Goal: Information Seeking & Learning: Learn about a topic

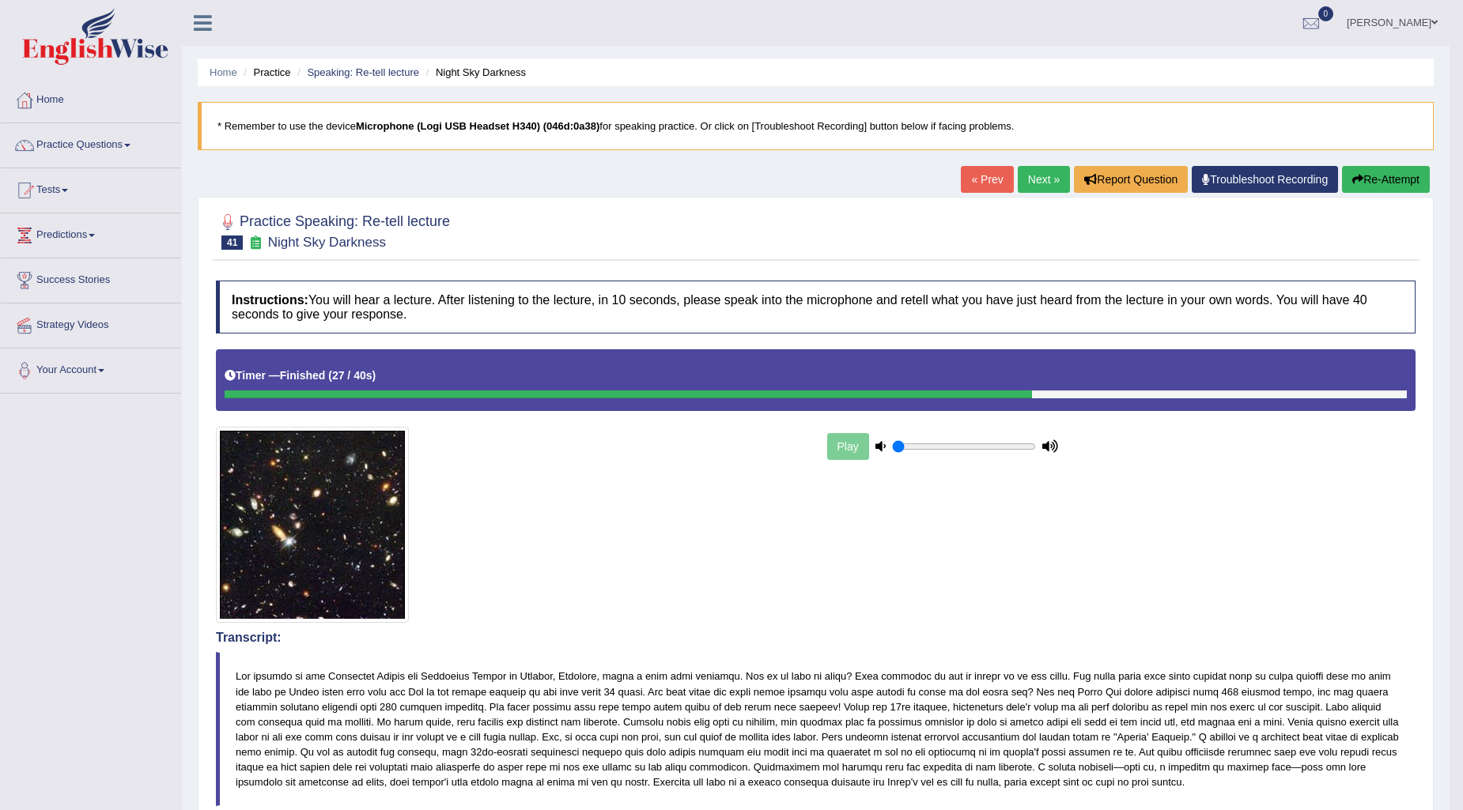
click at [130, 145] on span at bounding box center [127, 145] width 6 height 3
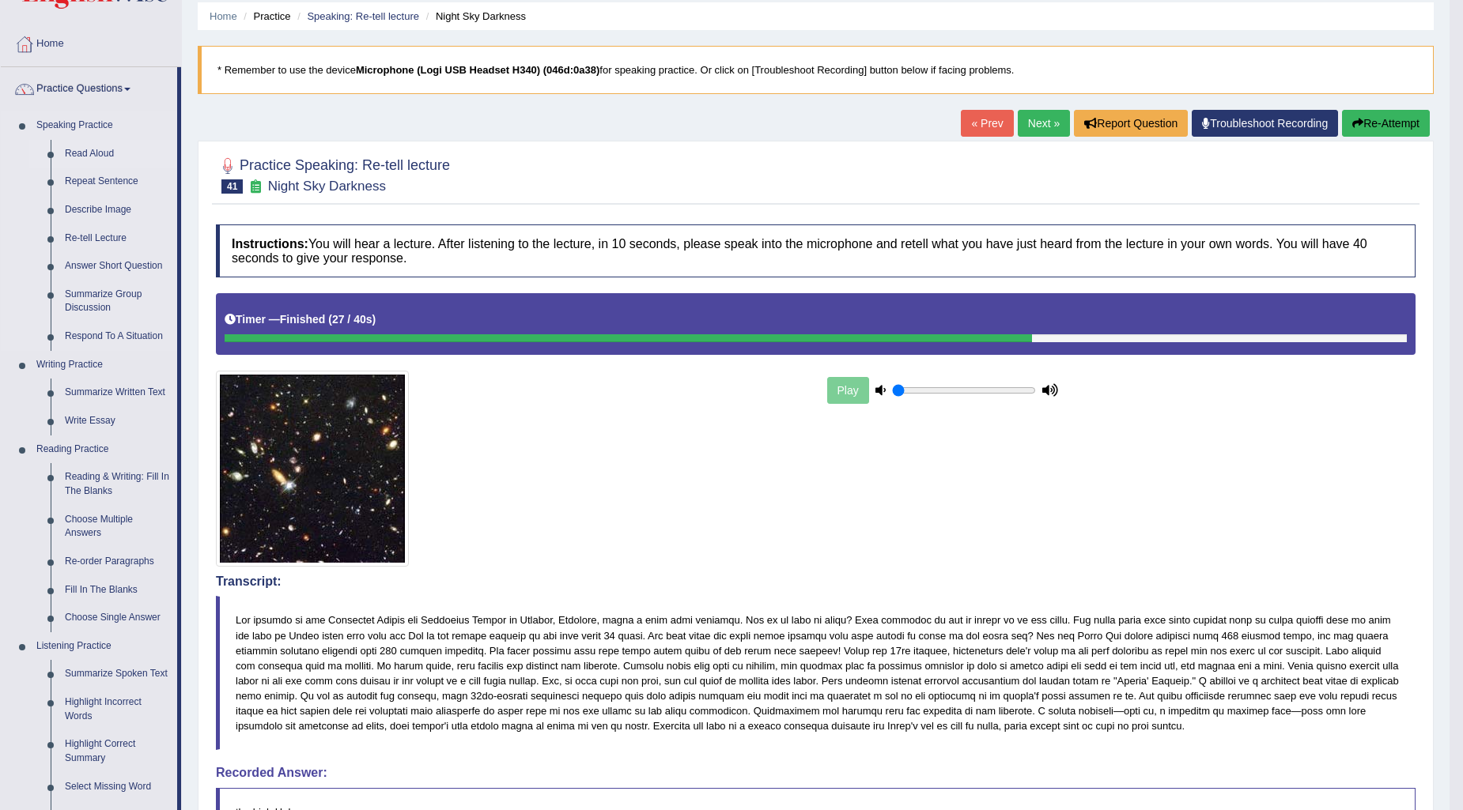
scroll to position [88, 0]
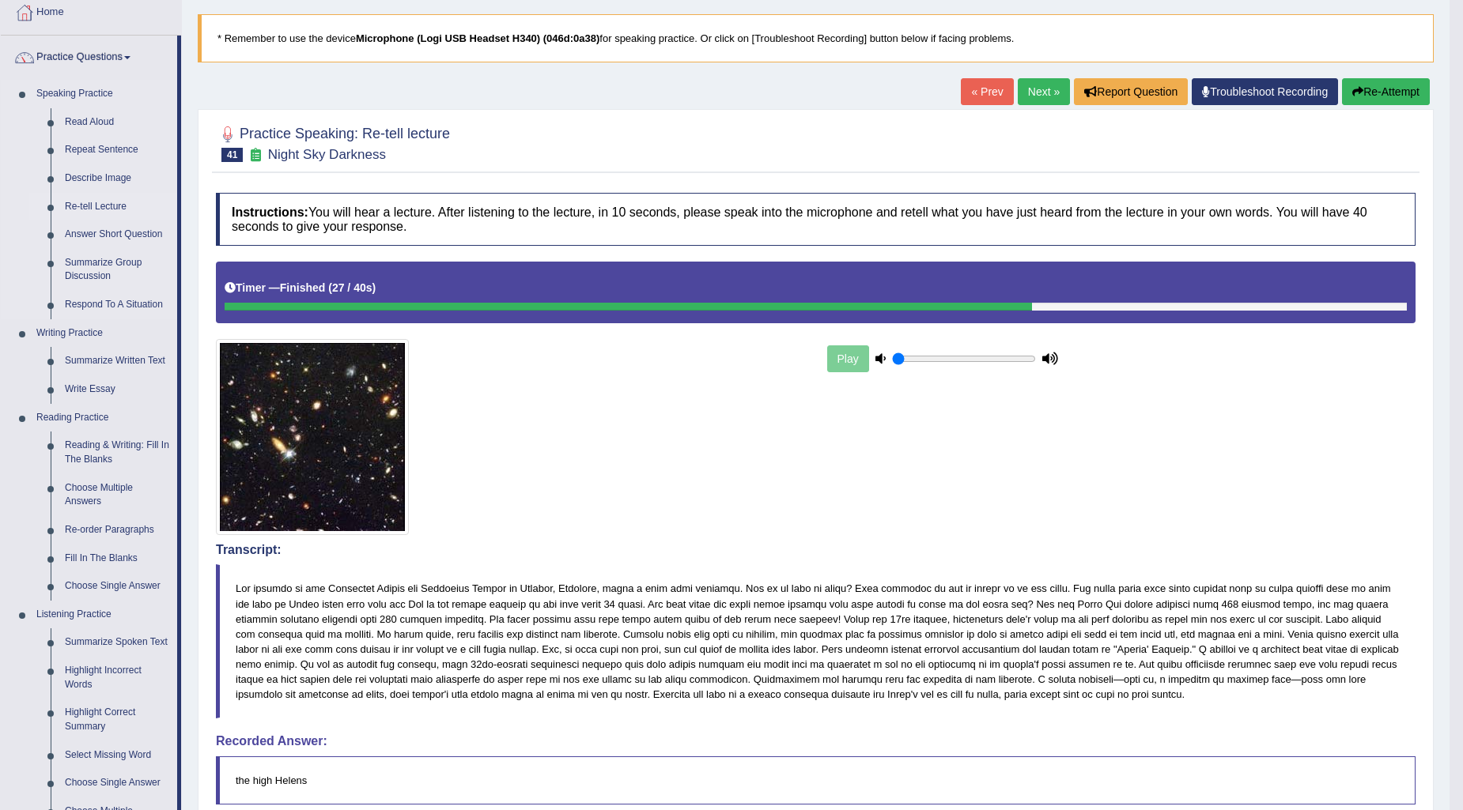
click at [108, 198] on link "Re-tell Lecture" at bounding box center [117, 207] width 119 height 28
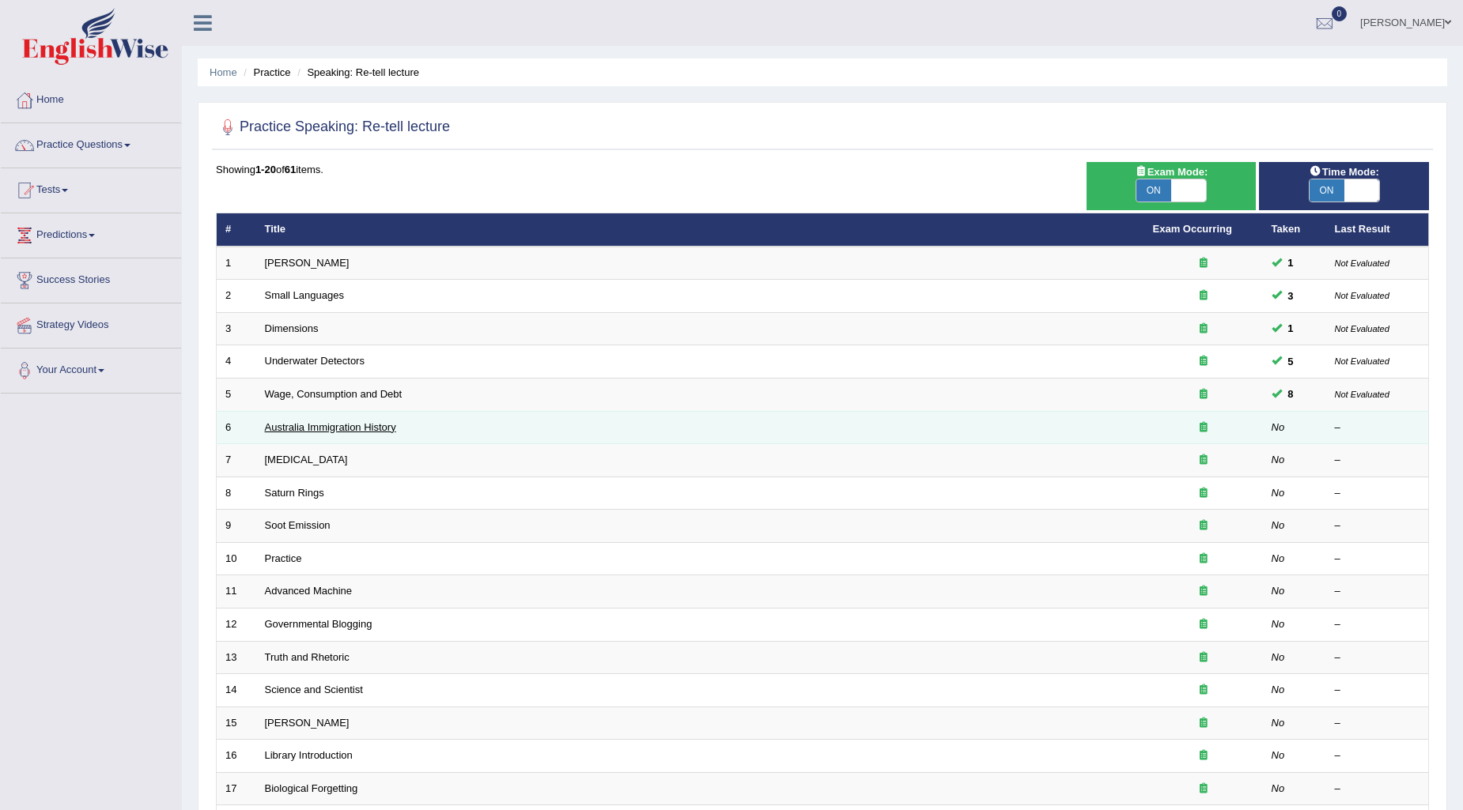
click at [323, 425] on link "Australia Immigration History" at bounding box center [330, 427] width 131 height 12
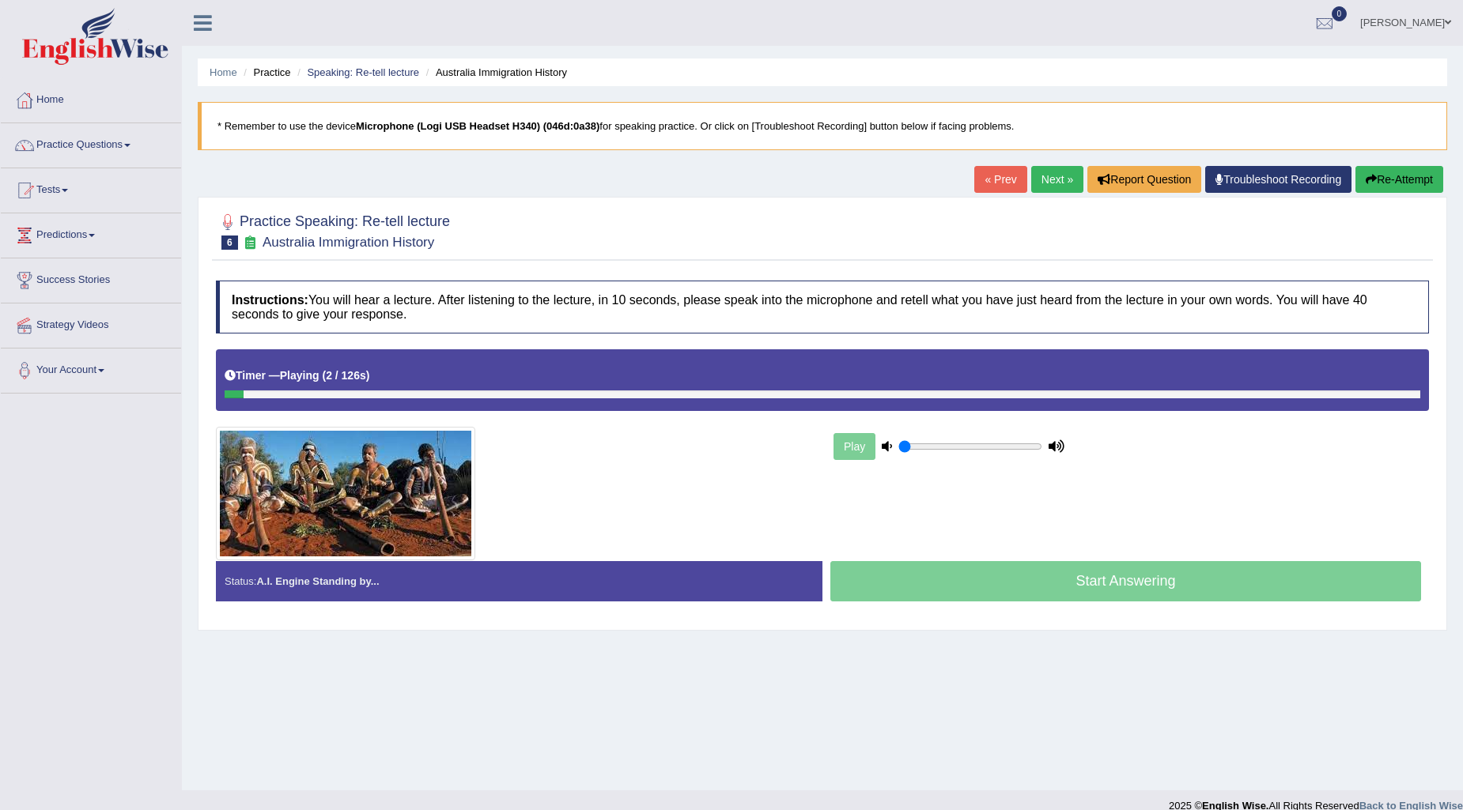
click at [1000, 183] on link "« Prev" at bounding box center [1000, 179] width 52 height 27
click at [127, 144] on link "Practice Questions" at bounding box center [91, 143] width 180 height 40
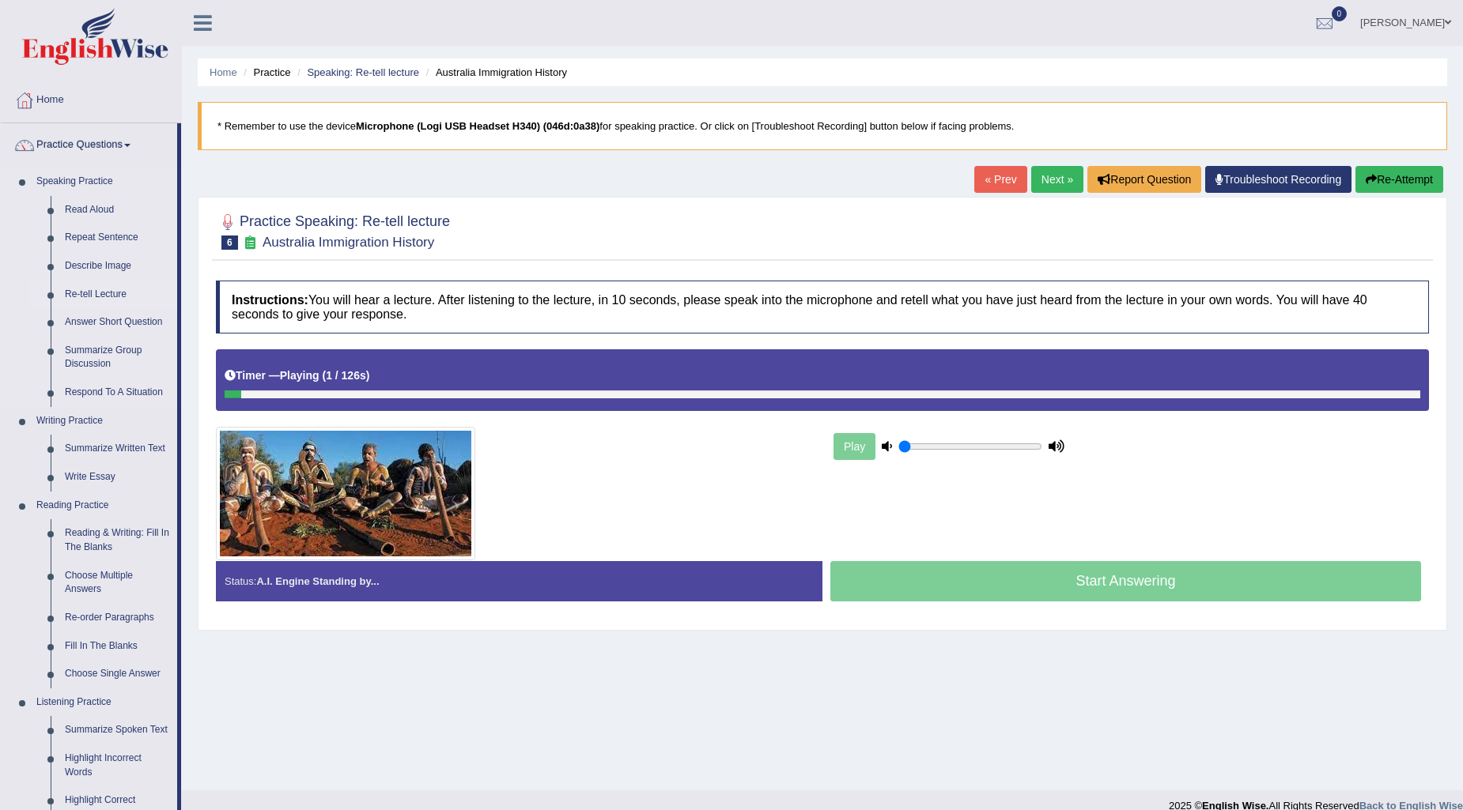
click at [119, 285] on link "Re-tell Lecture" at bounding box center [117, 295] width 119 height 28
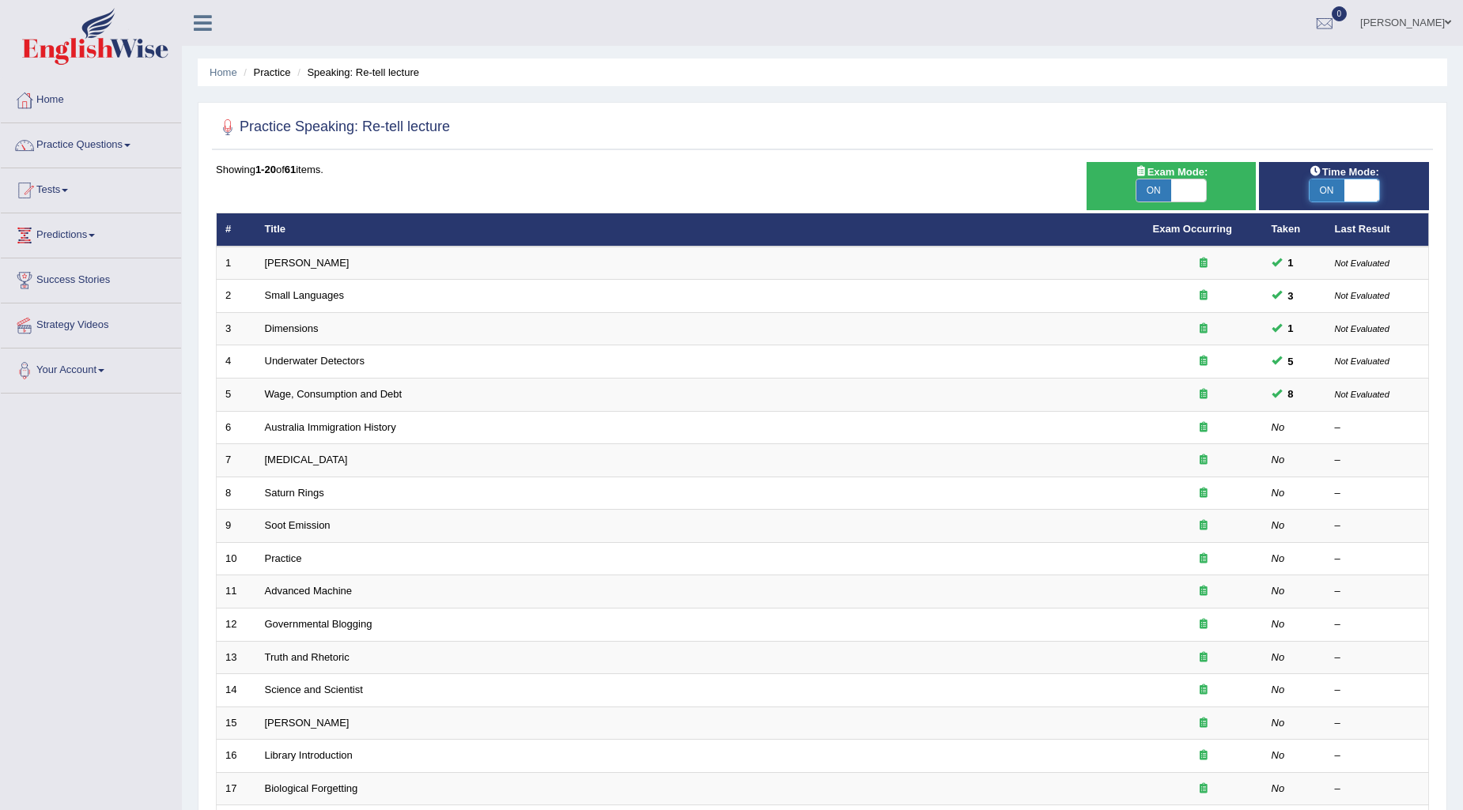
click at [1370, 191] on span at bounding box center [1361, 190] width 35 height 22
checkbox input "false"
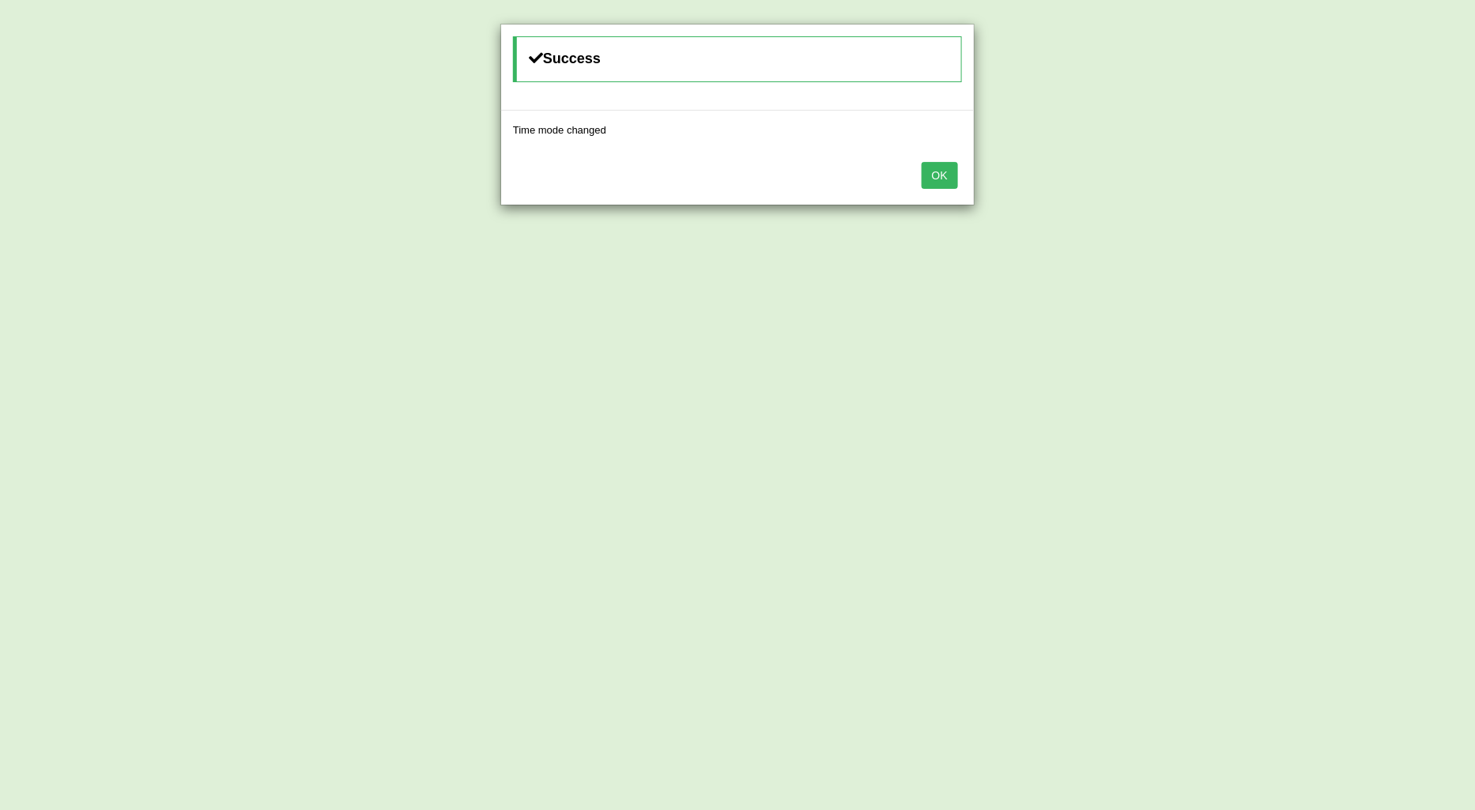
click at [949, 182] on button "OK" at bounding box center [940, 175] width 36 height 27
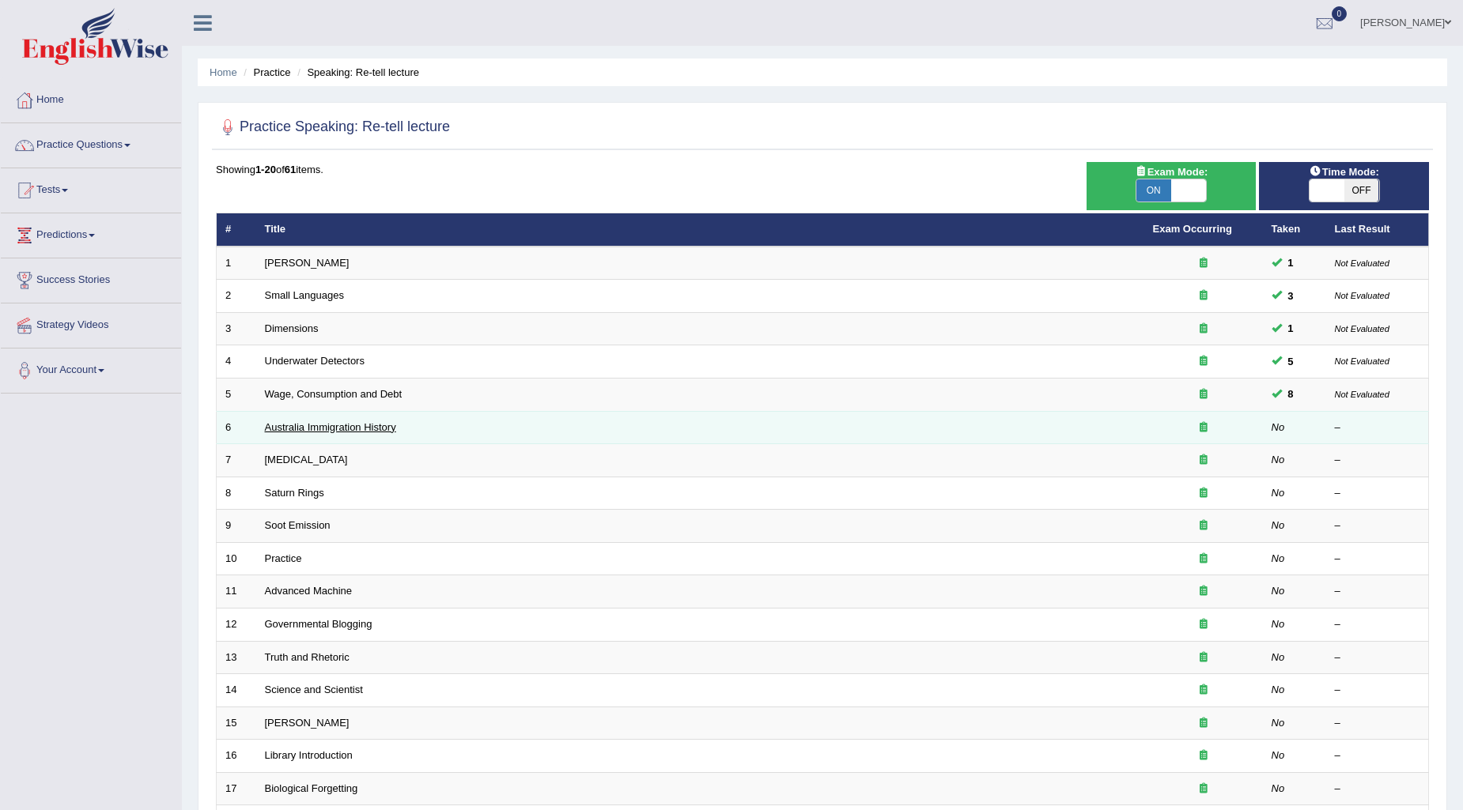
click at [375, 431] on link "Australia Immigration History" at bounding box center [330, 427] width 131 height 12
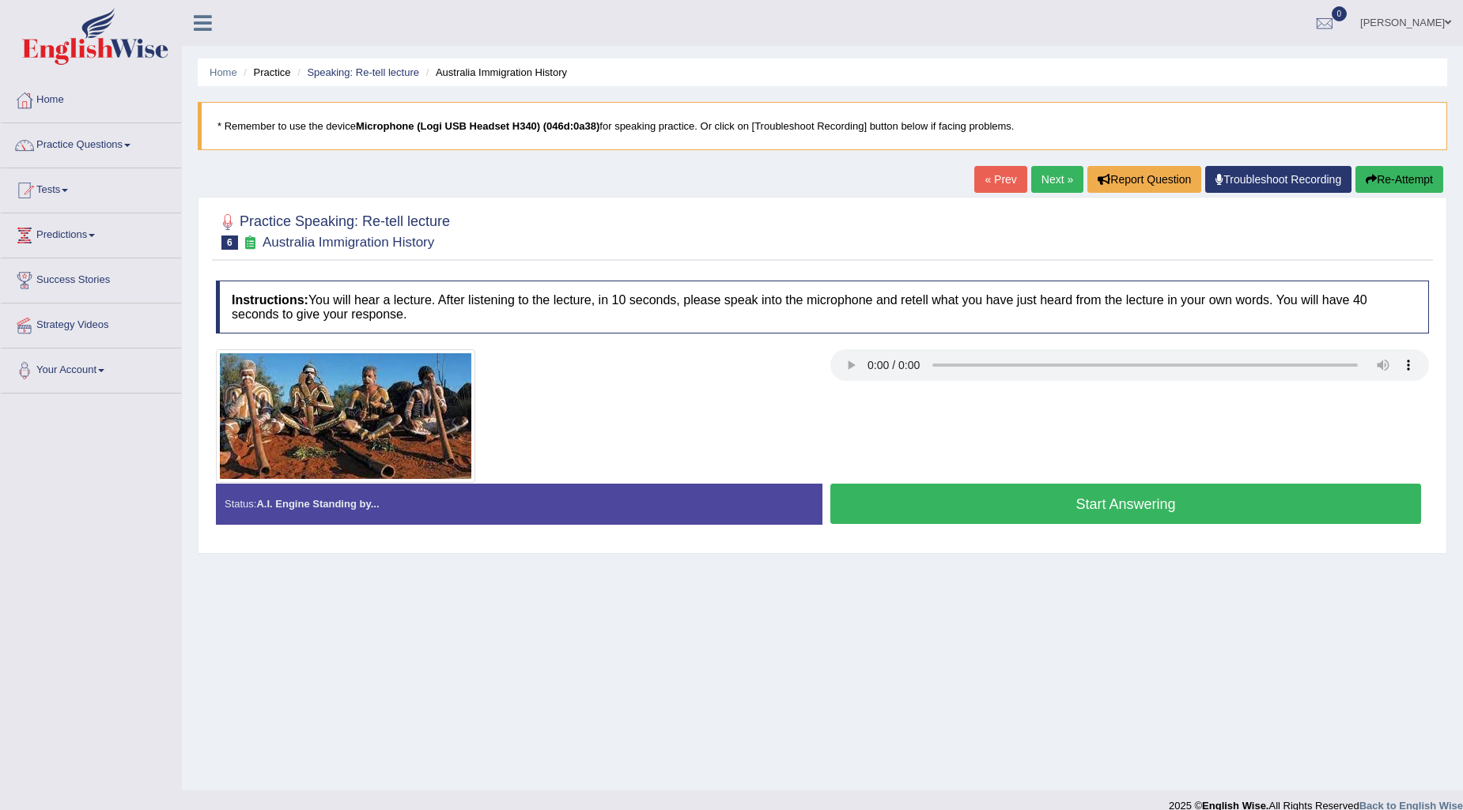
click at [984, 182] on link "« Prev" at bounding box center [1000, 179] width 52 height 27
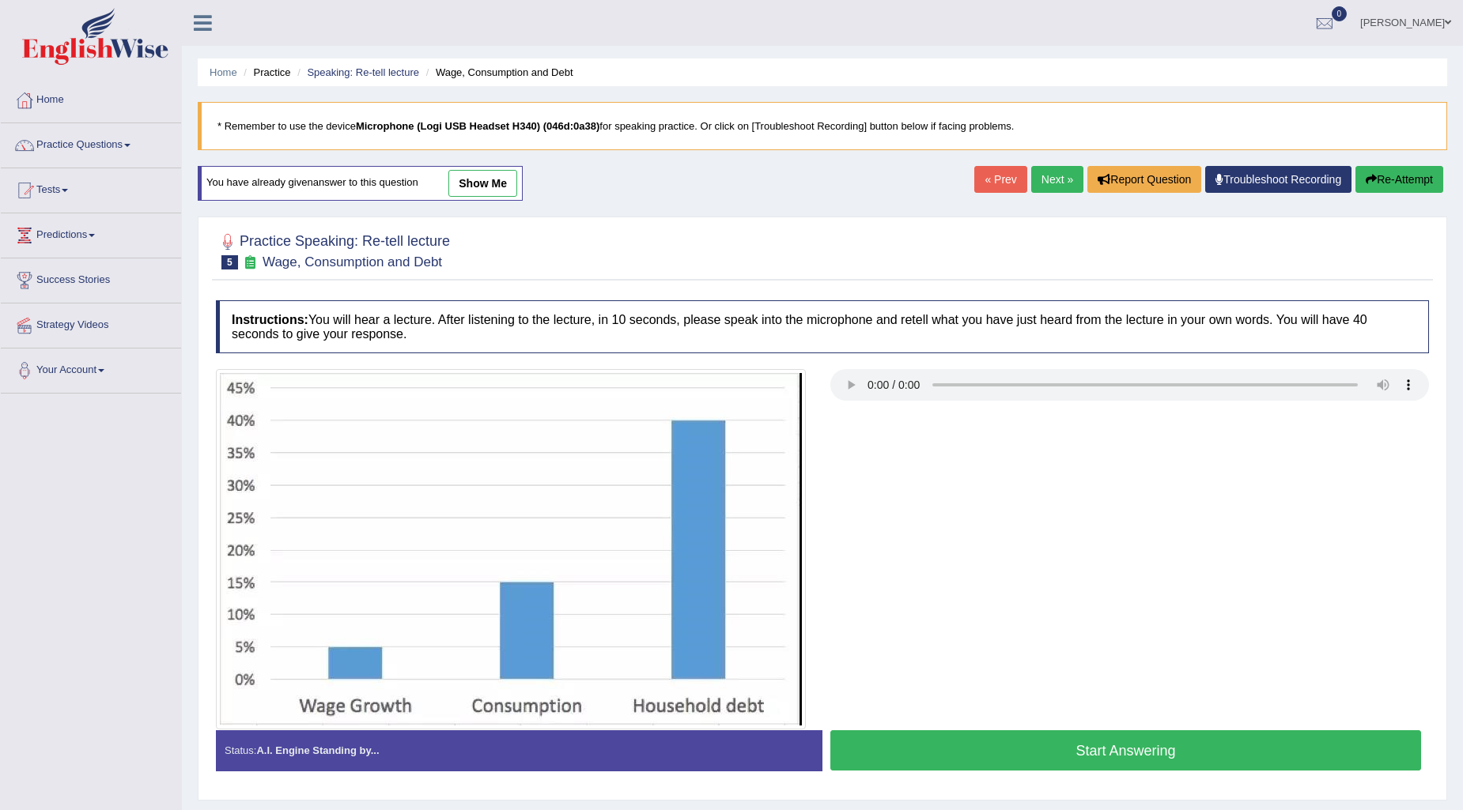
scroll to position [41, 0]
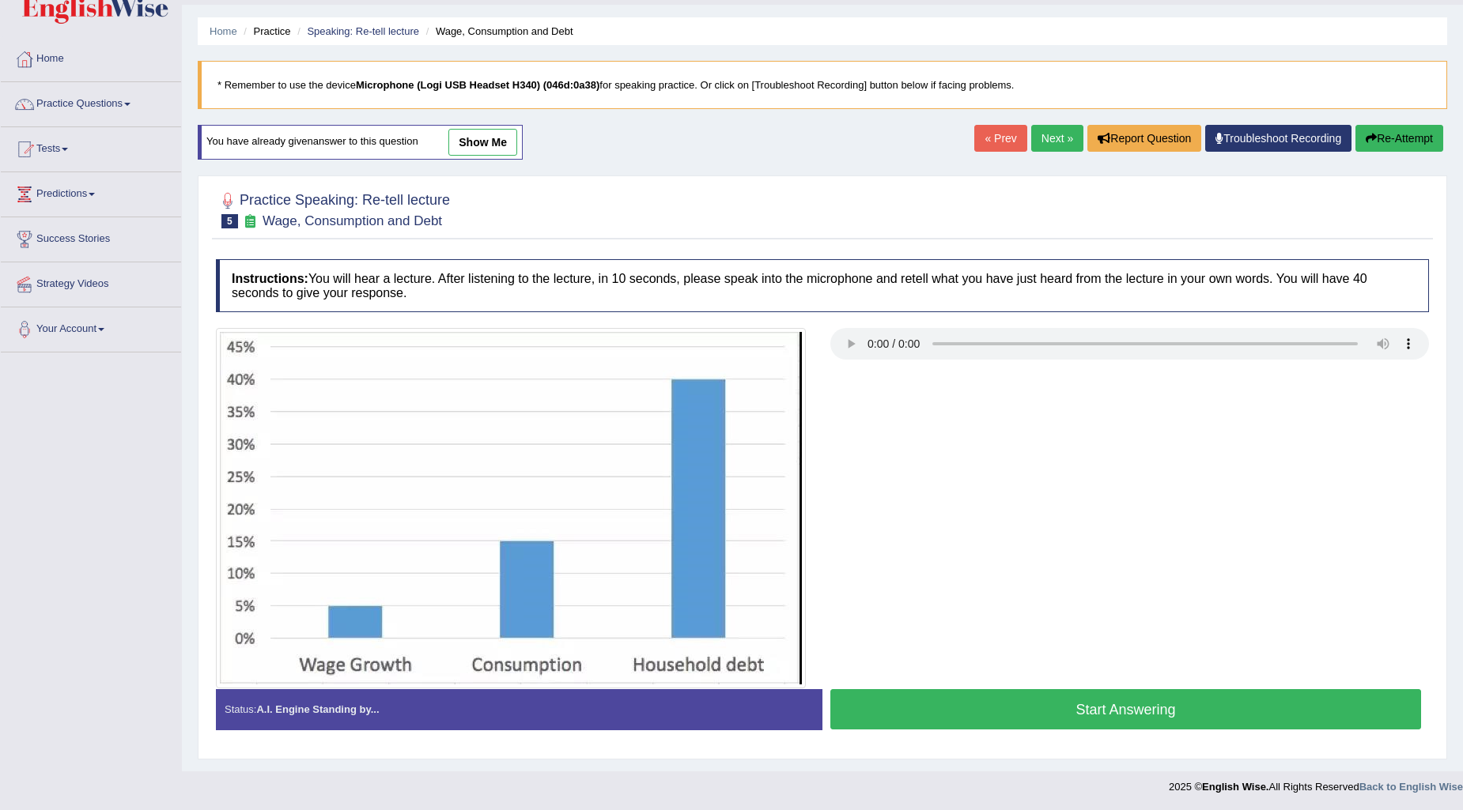
click at [485, 144] on link "show me" at bounding box center [482, 142] width 69 height 27
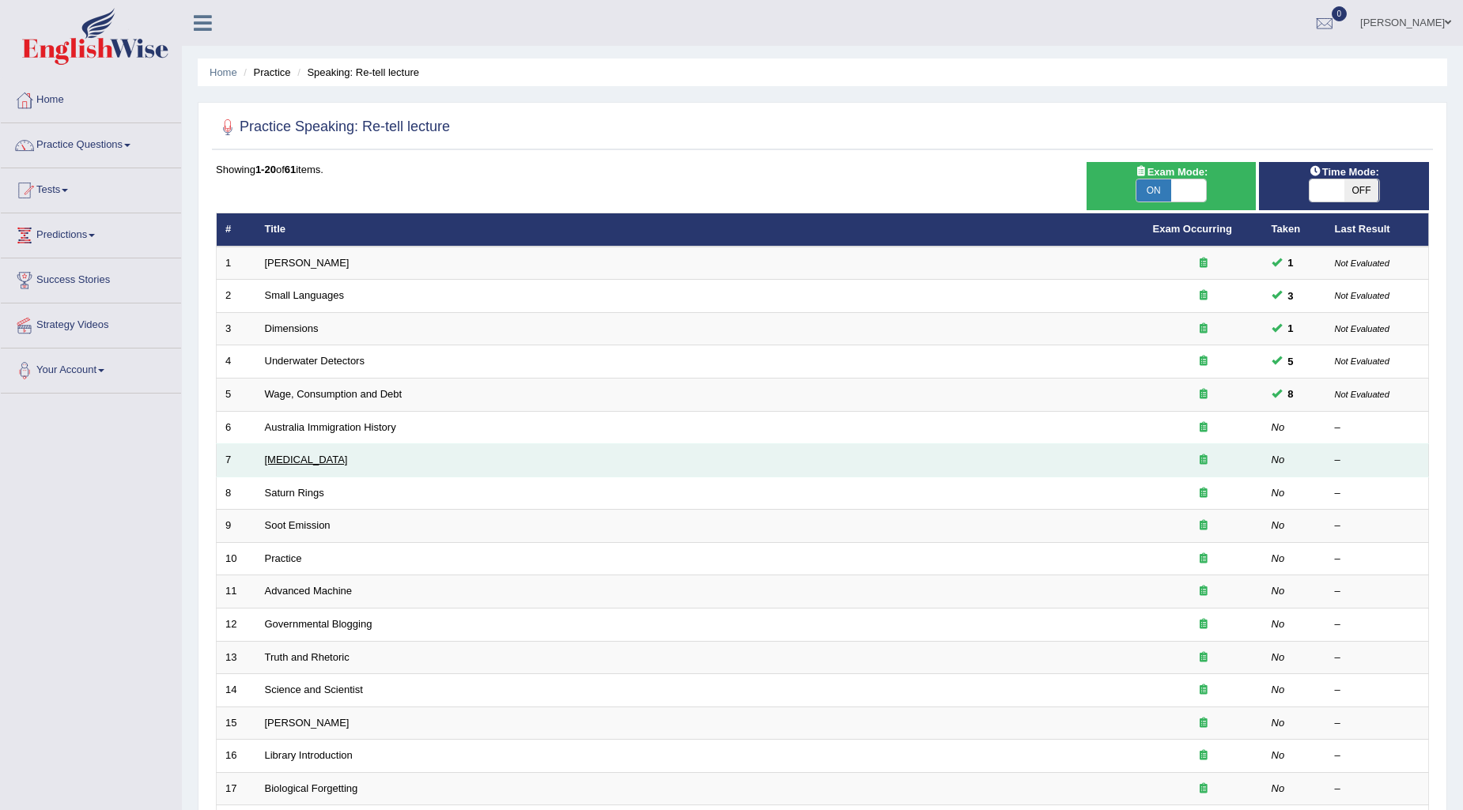
click at [302, 463] on link "[MEDICAL_DATA]" at bounding box center [306, 460] width 83 height 12
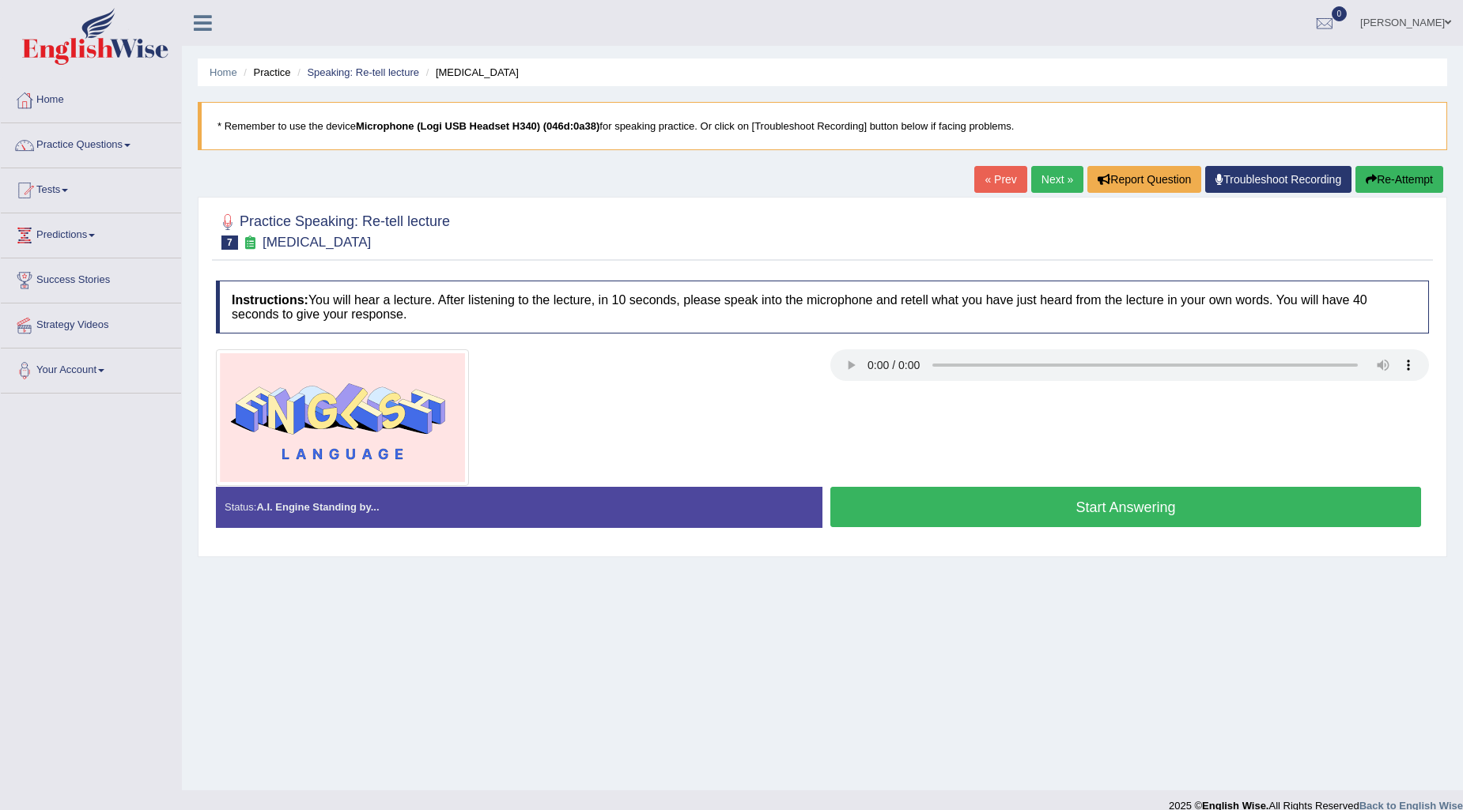
click at [1144, 517] on button "Start Answering" at bounding box center [1125, 507] width 591 height 40
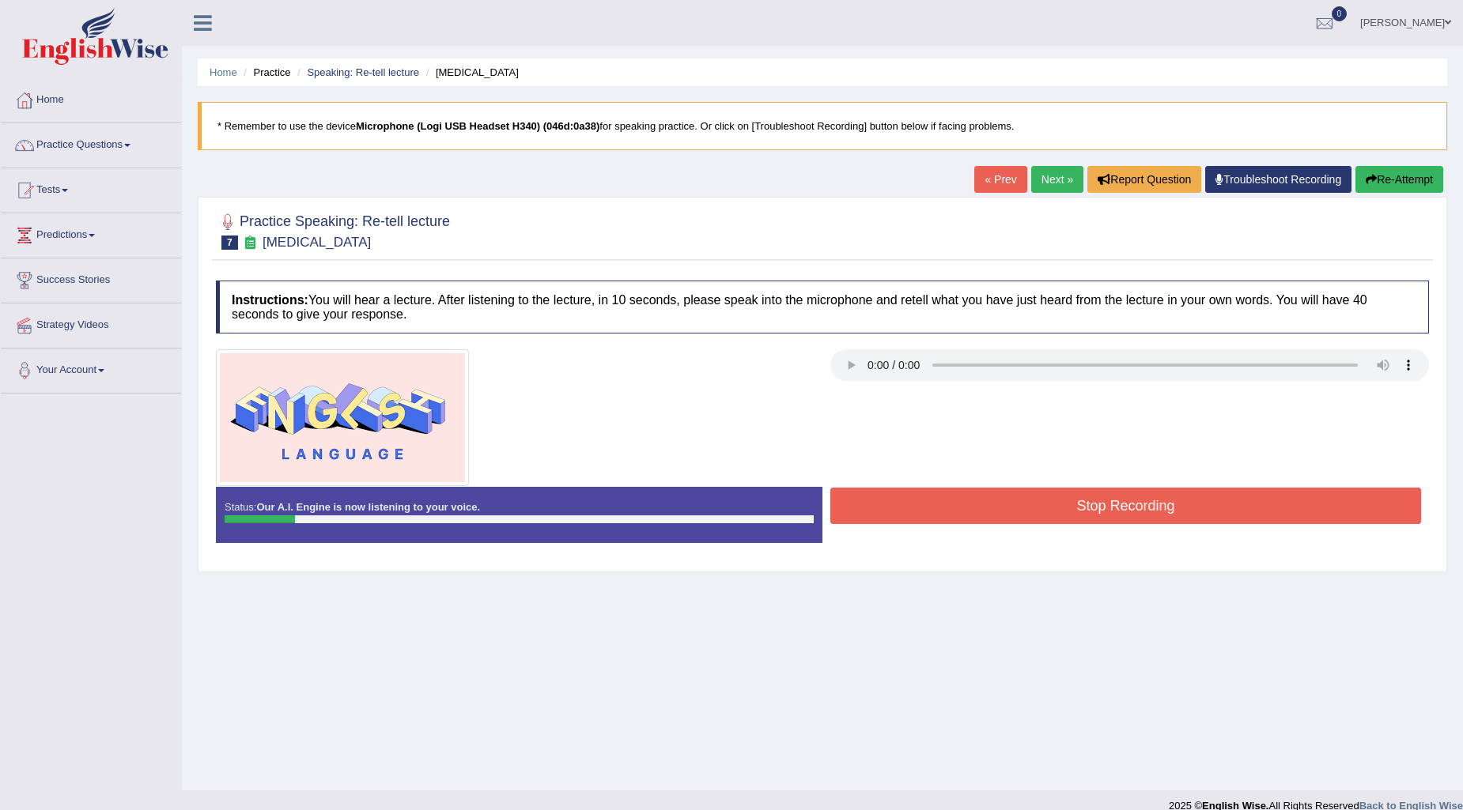
click at [1426, 172] on button "Re-Attempt" at bounding box center [1399, 179] width 88 height 27
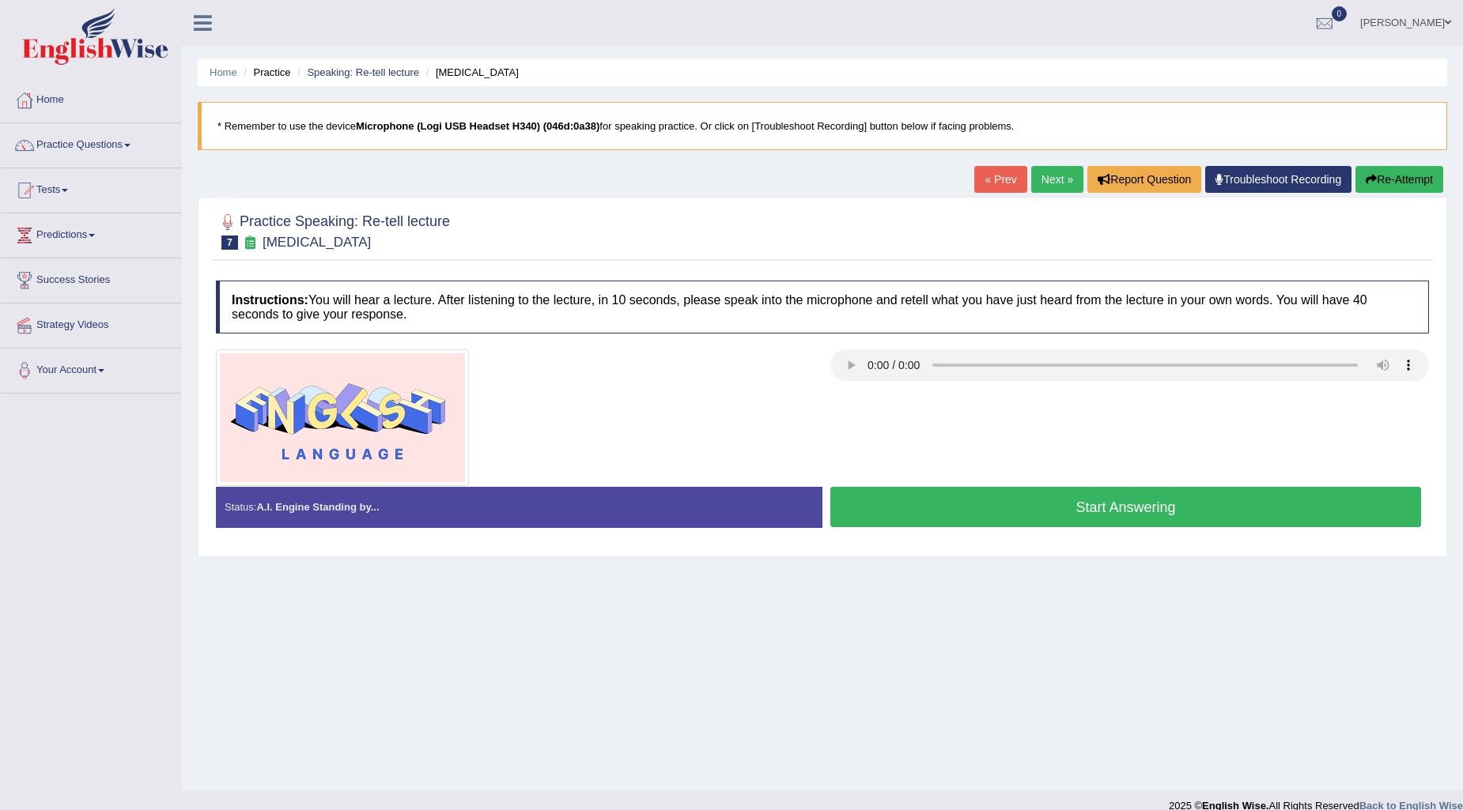
click at [1112, 504] on button "Start Answering" at bounding box center [1125, 507] width 591 height 40
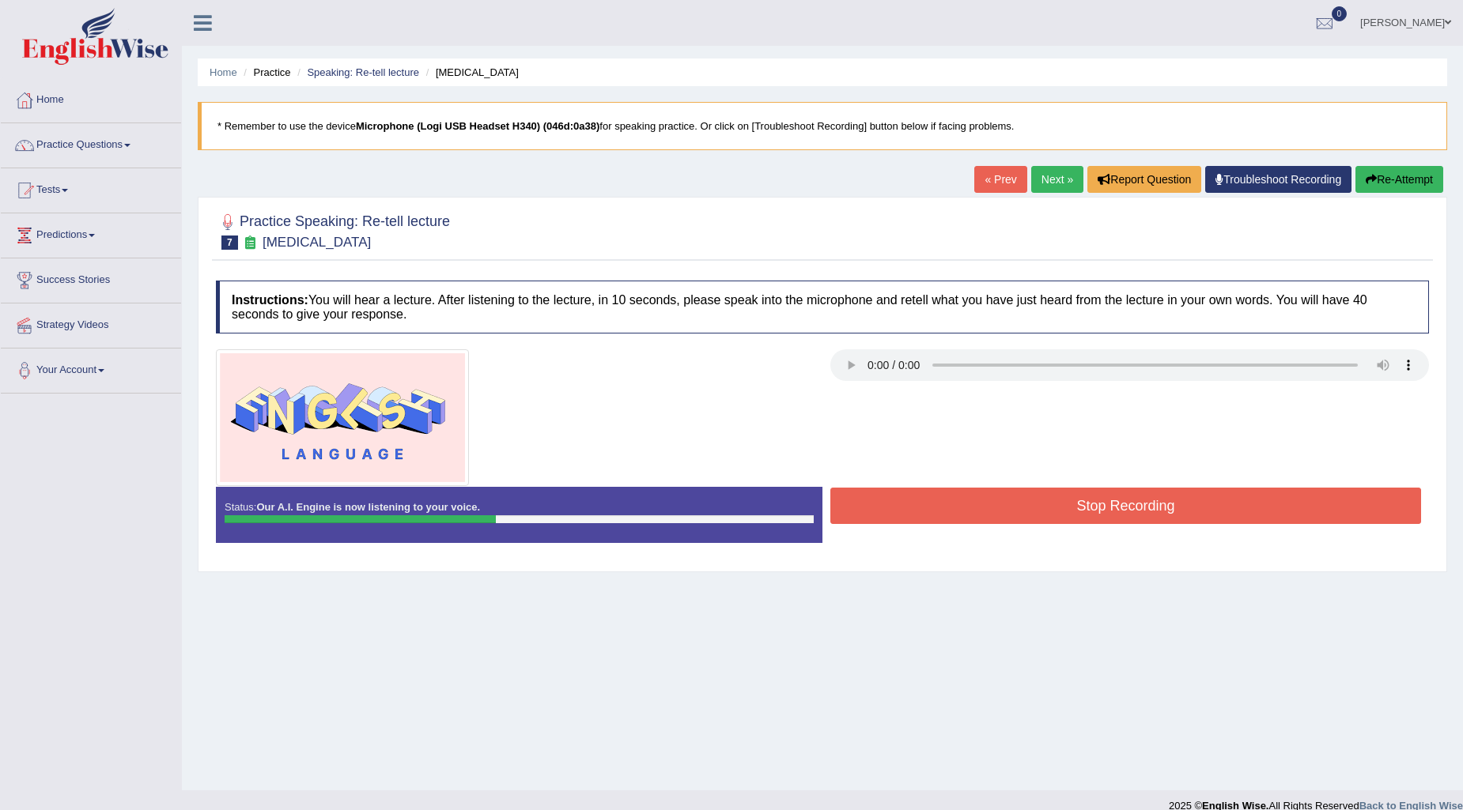
click at [1168, 520] on button "Stop Recording" at bounding box center [1125, 506] width 591 height 36
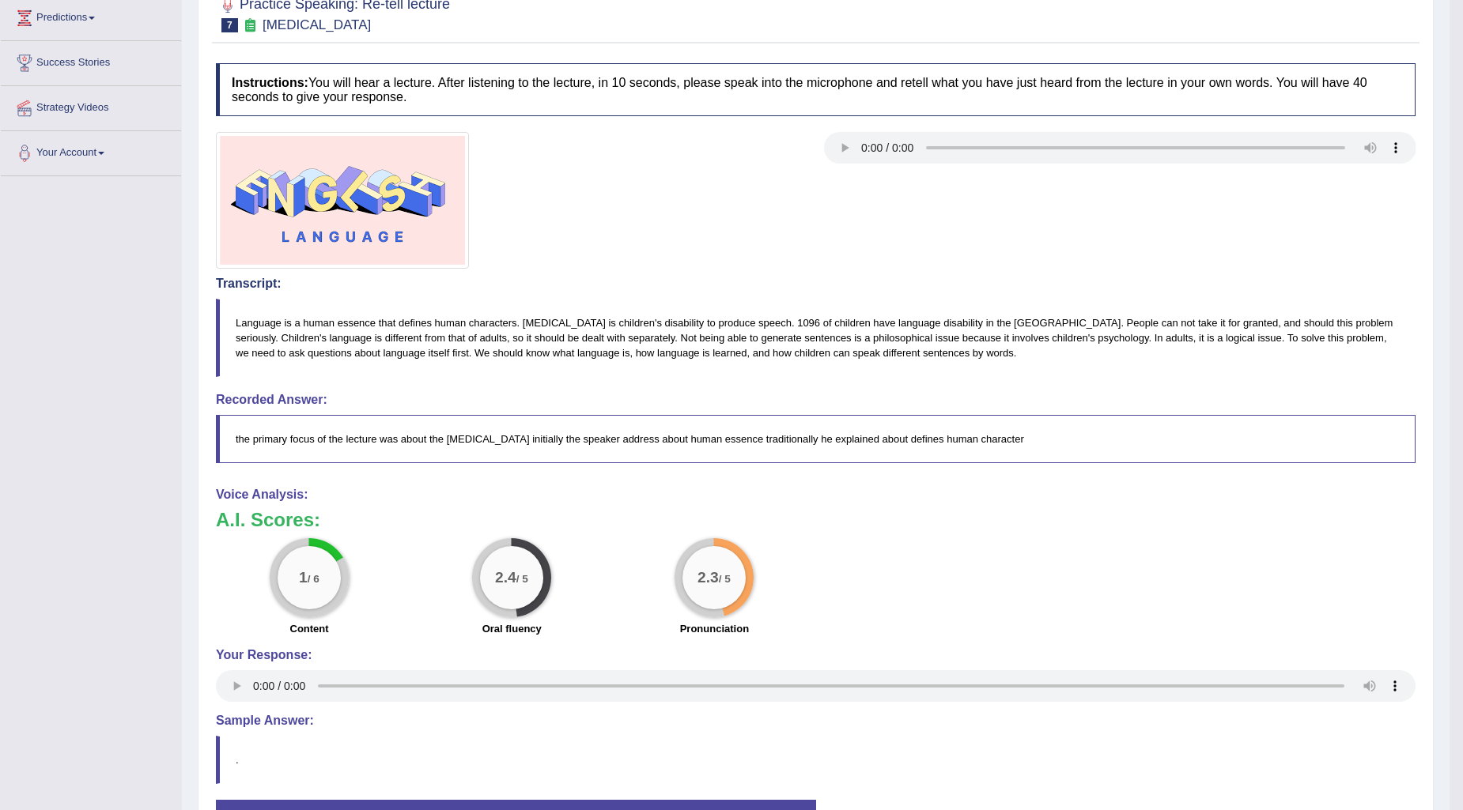
scroll to position [167, 0]
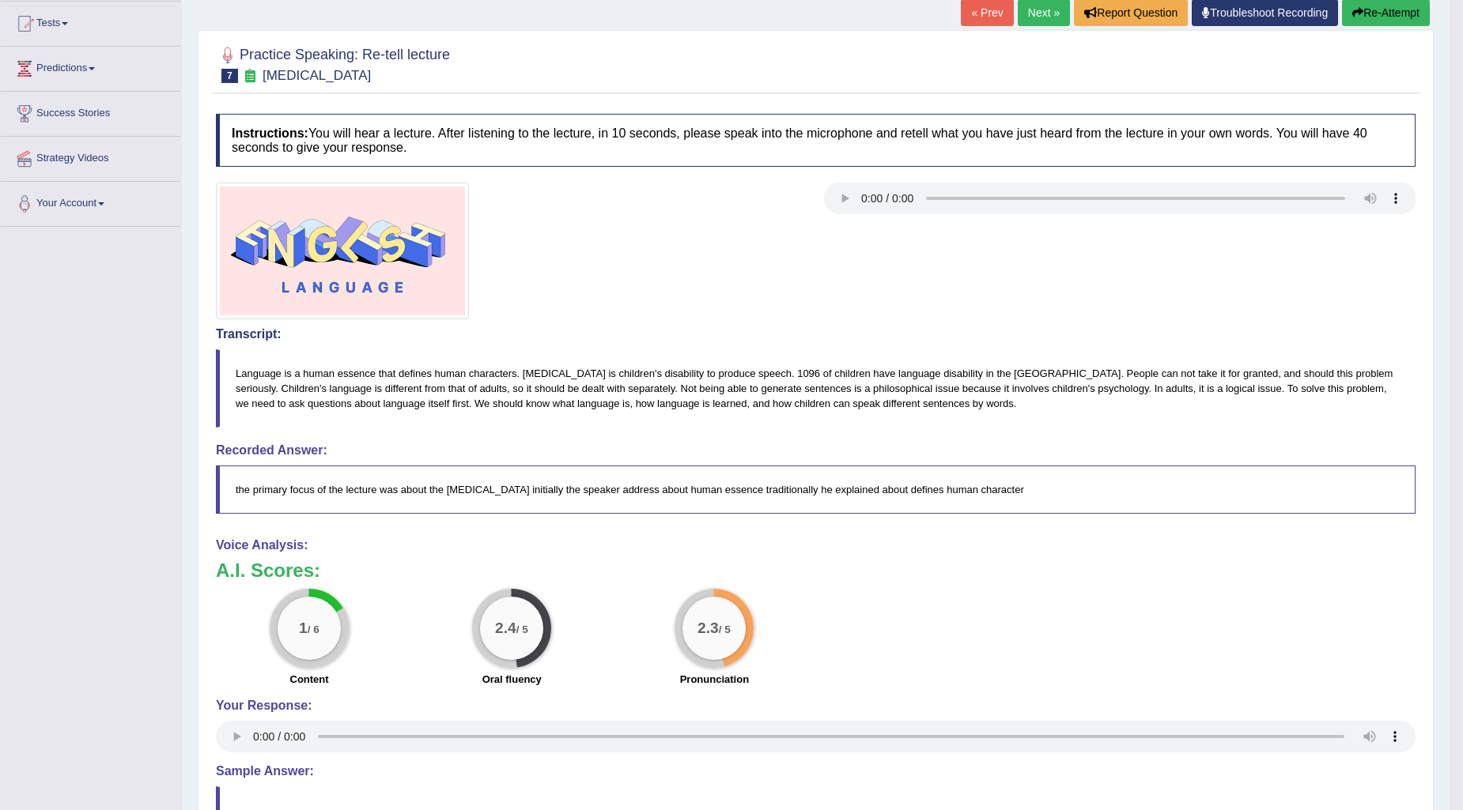
click at [1390, 8] on button "Re-Attempt" at bounding box center [1386, 12] width 88 height 27
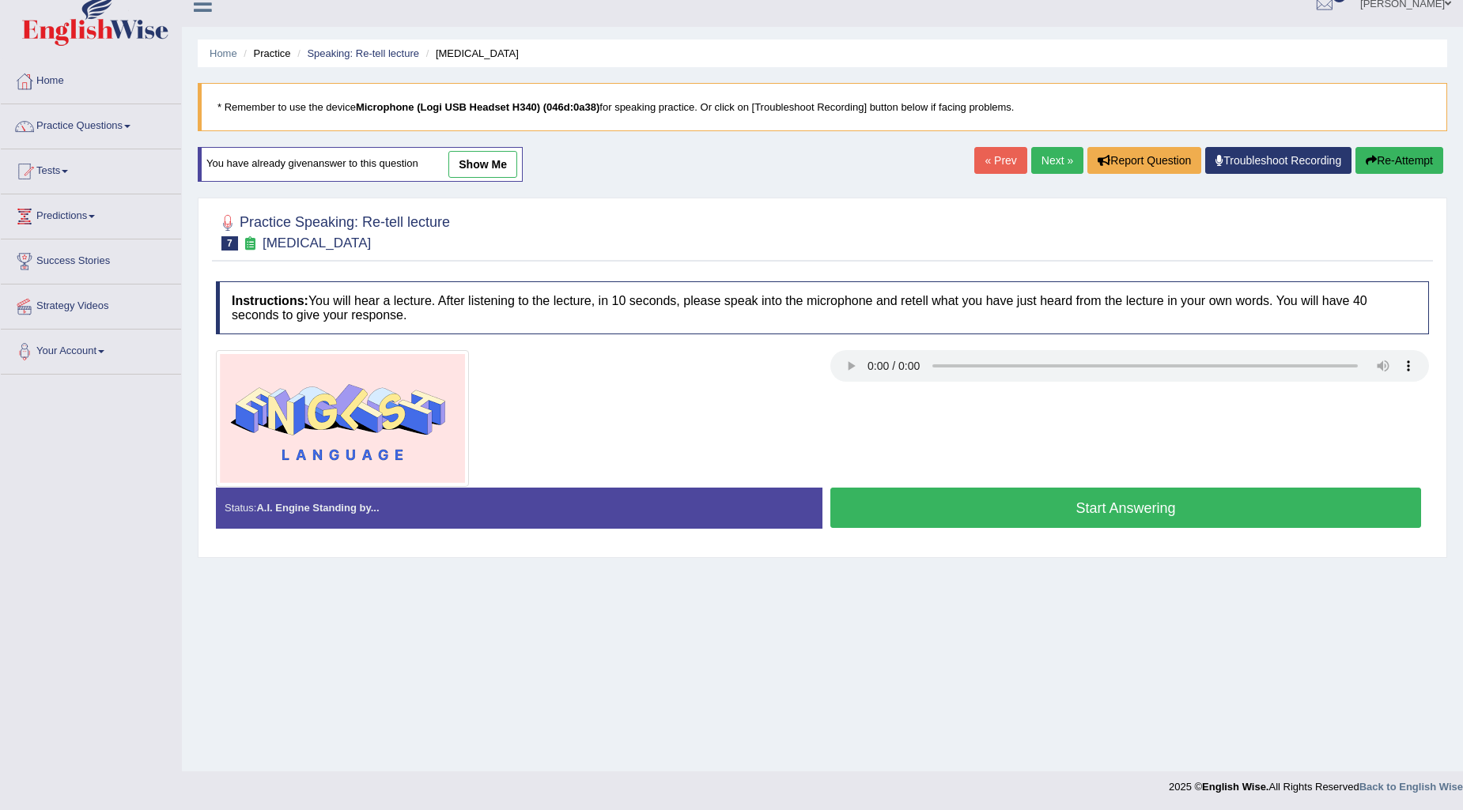
click at [1137, 507] on button "Start Answering" at bounding box center [1125, 508] width 591 height 40
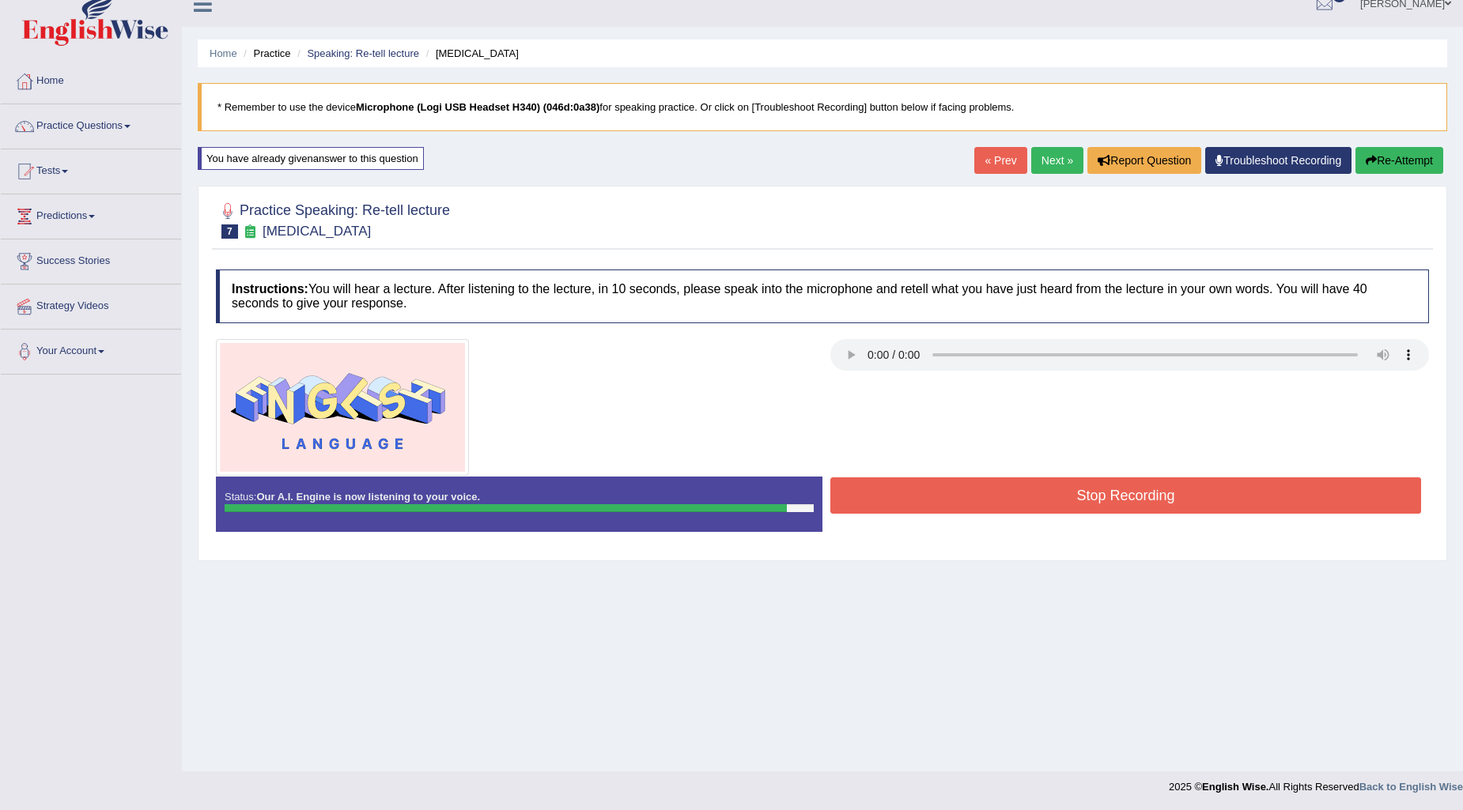
click at [1083, 492] on button "Stop Recording" at bounding box center [1125, 496] width 591 height 36
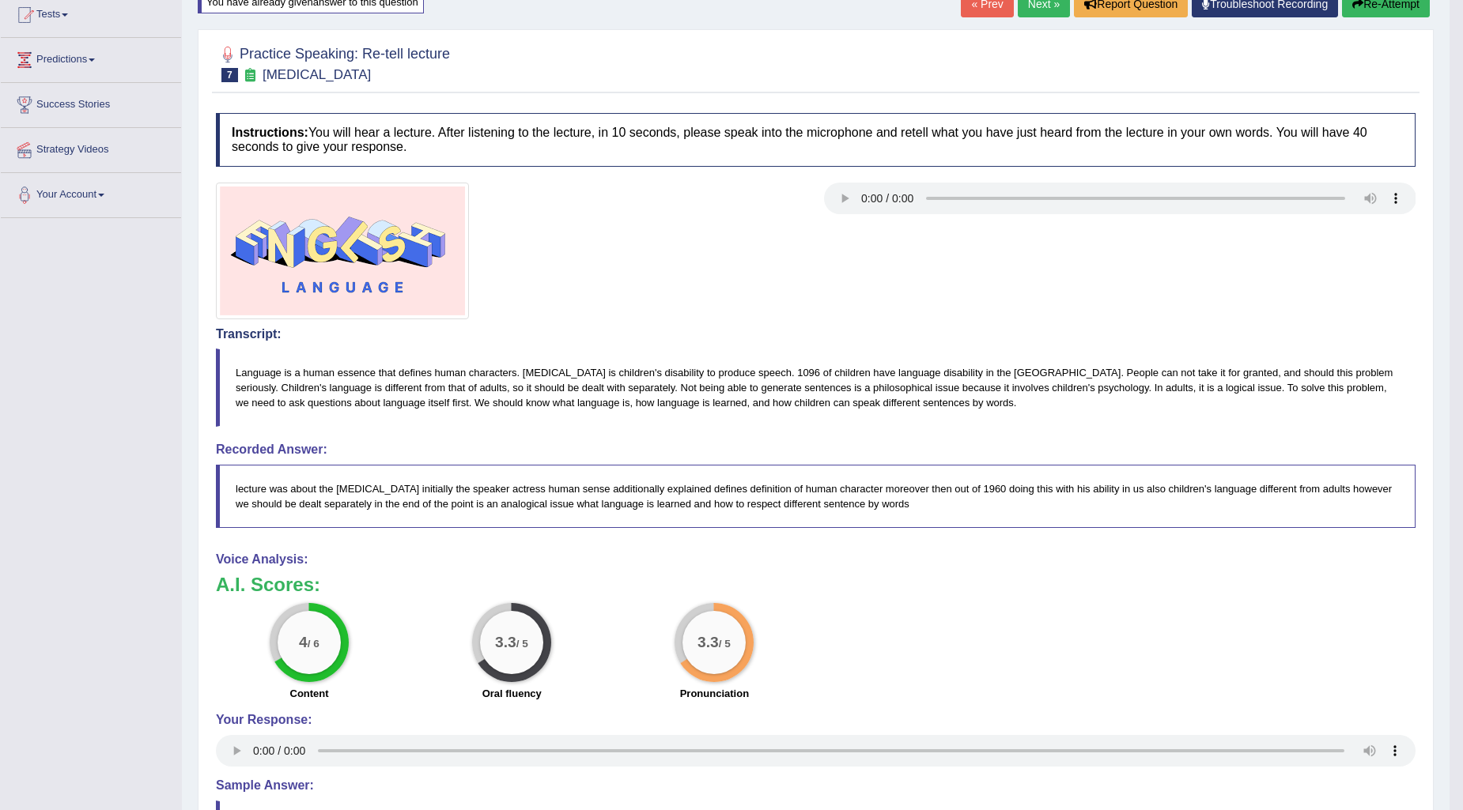
scroll to position [88, 0]
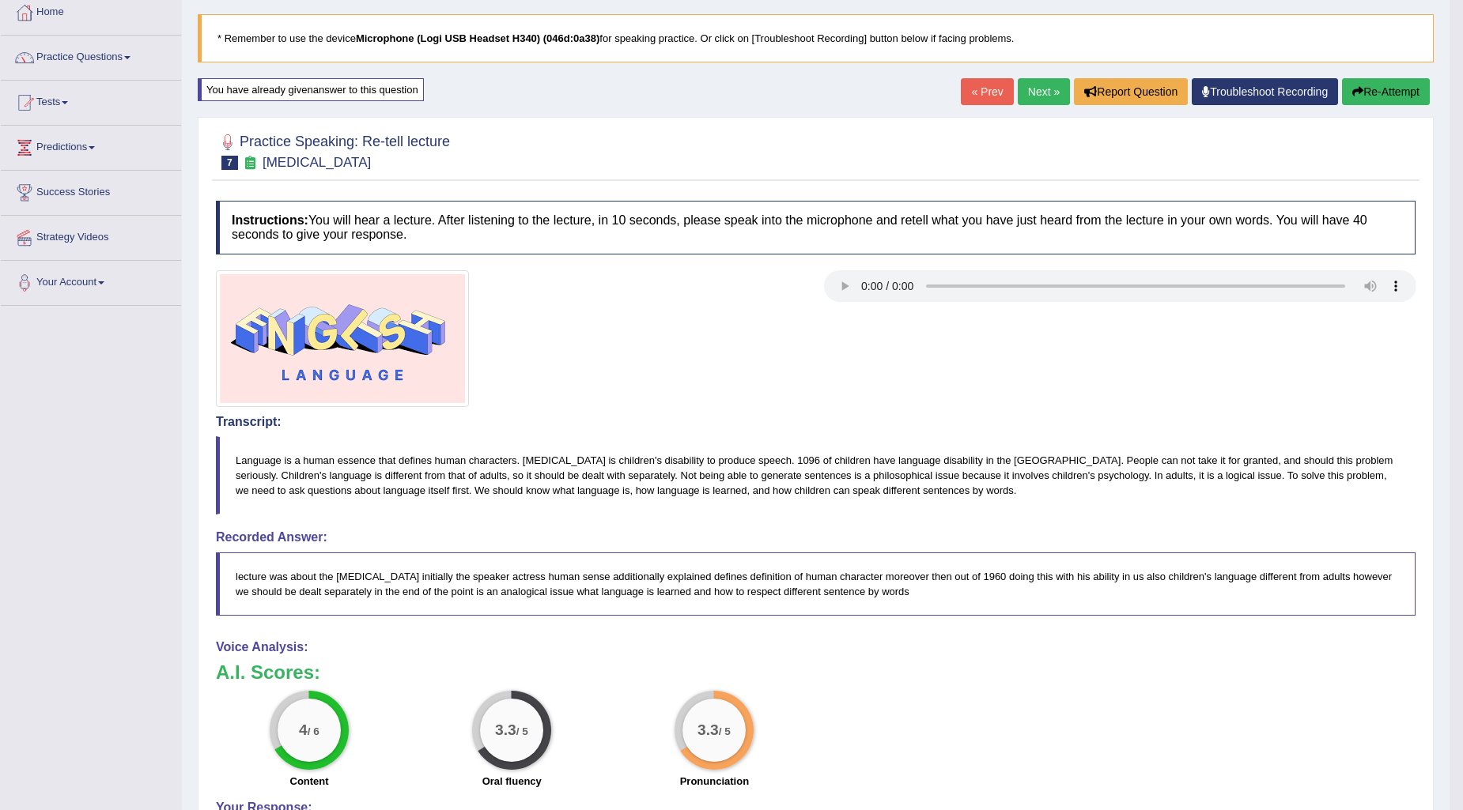
click at [1370, 92] on button "Re-Attempt" at bounding box center [1386, 91] width 88 height 27
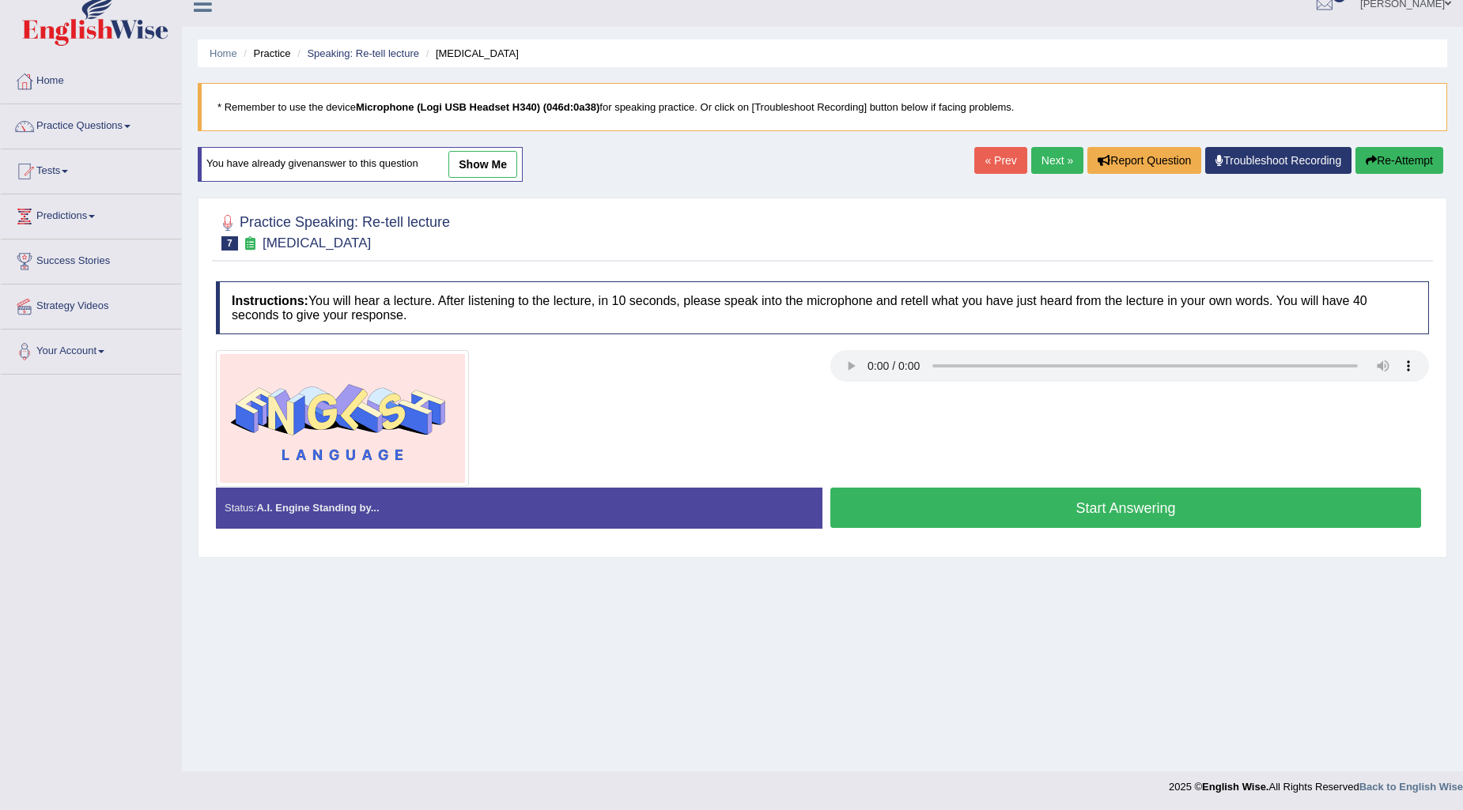
click at [1093, 511] on button "Start Answering" at bounding box center [1125, 508] width 591 height 40
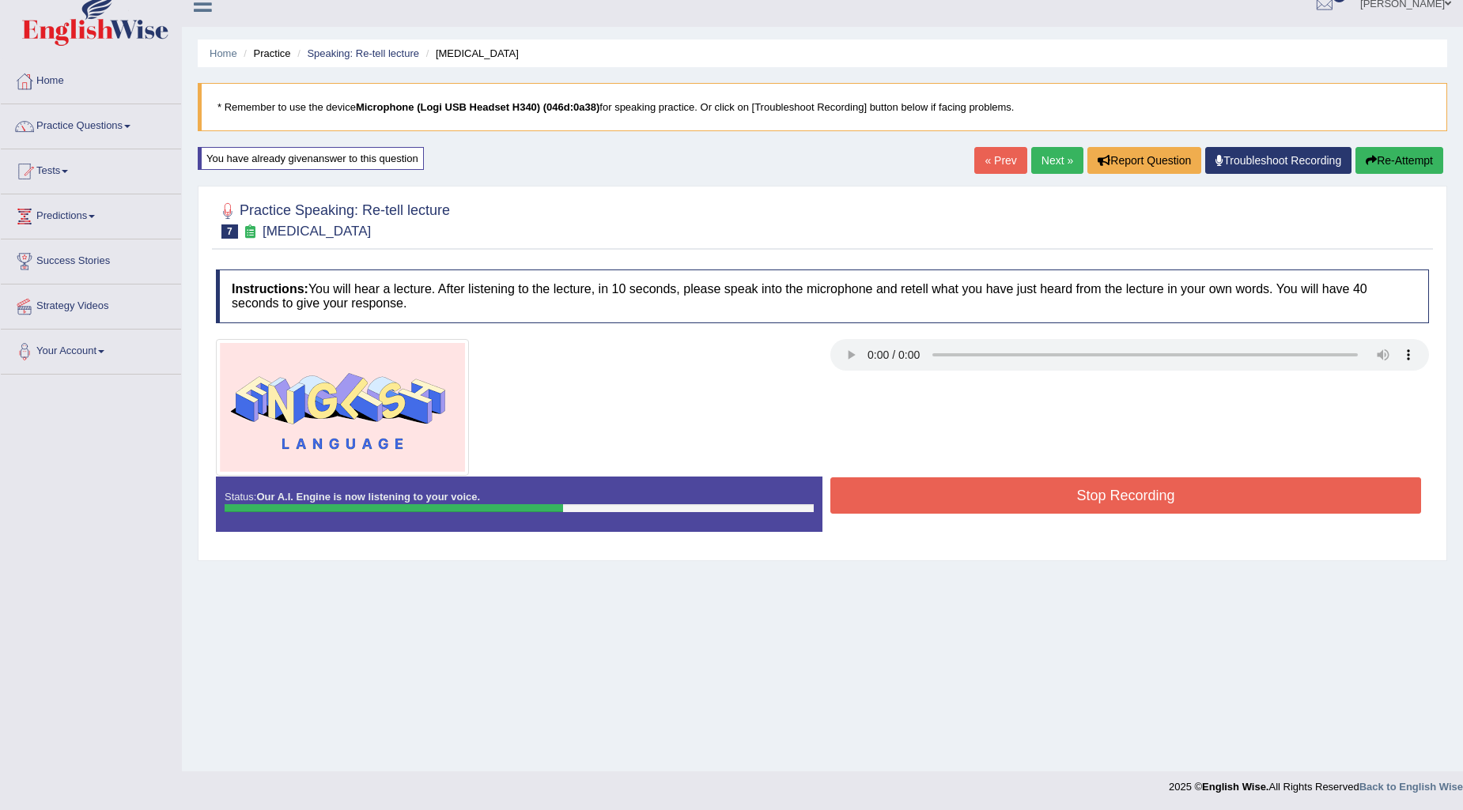
click at [1021, 511] on button "Stop Recording" at bounding box center [1125, 496] width 591 height 36
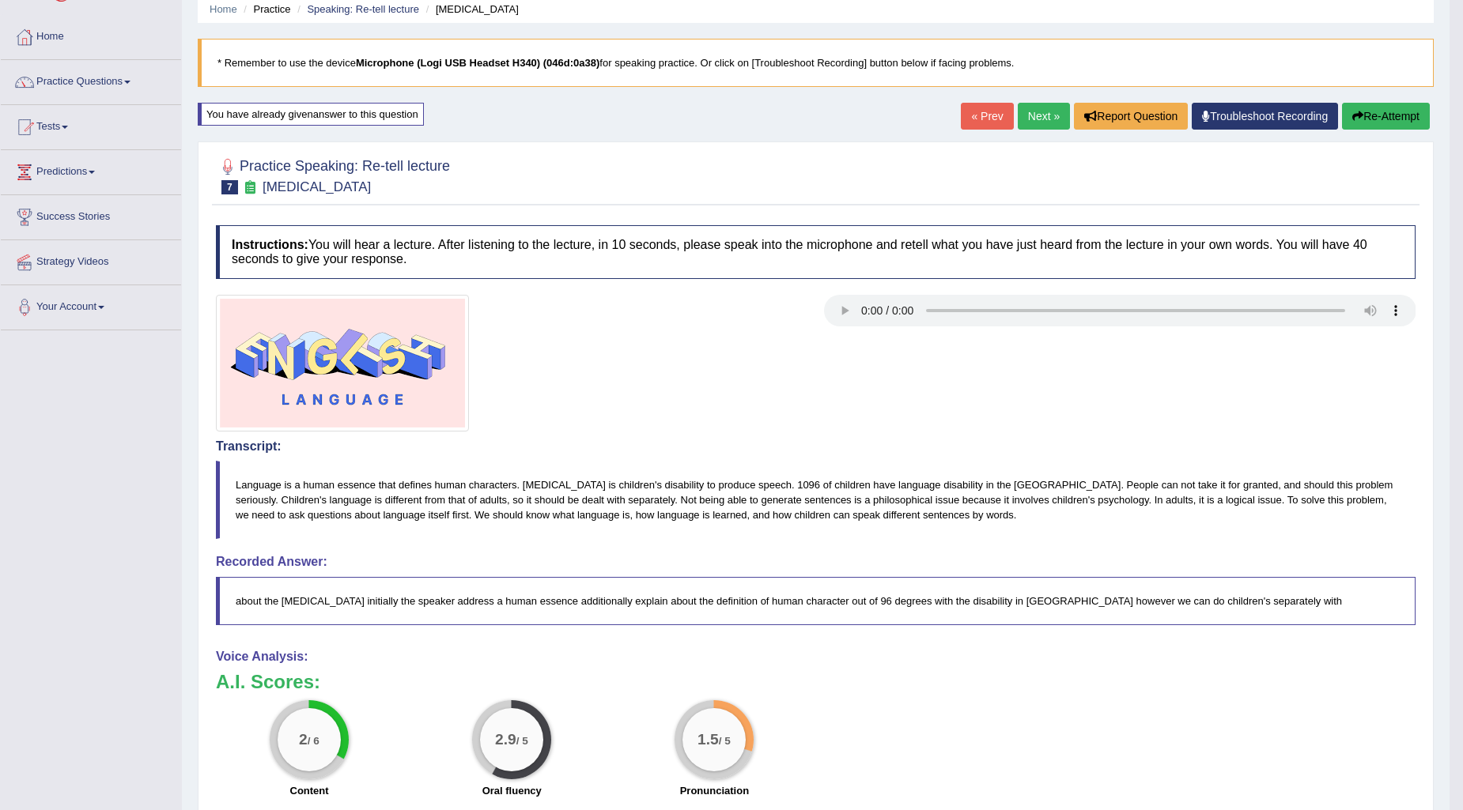
scroll to position [37, 0]
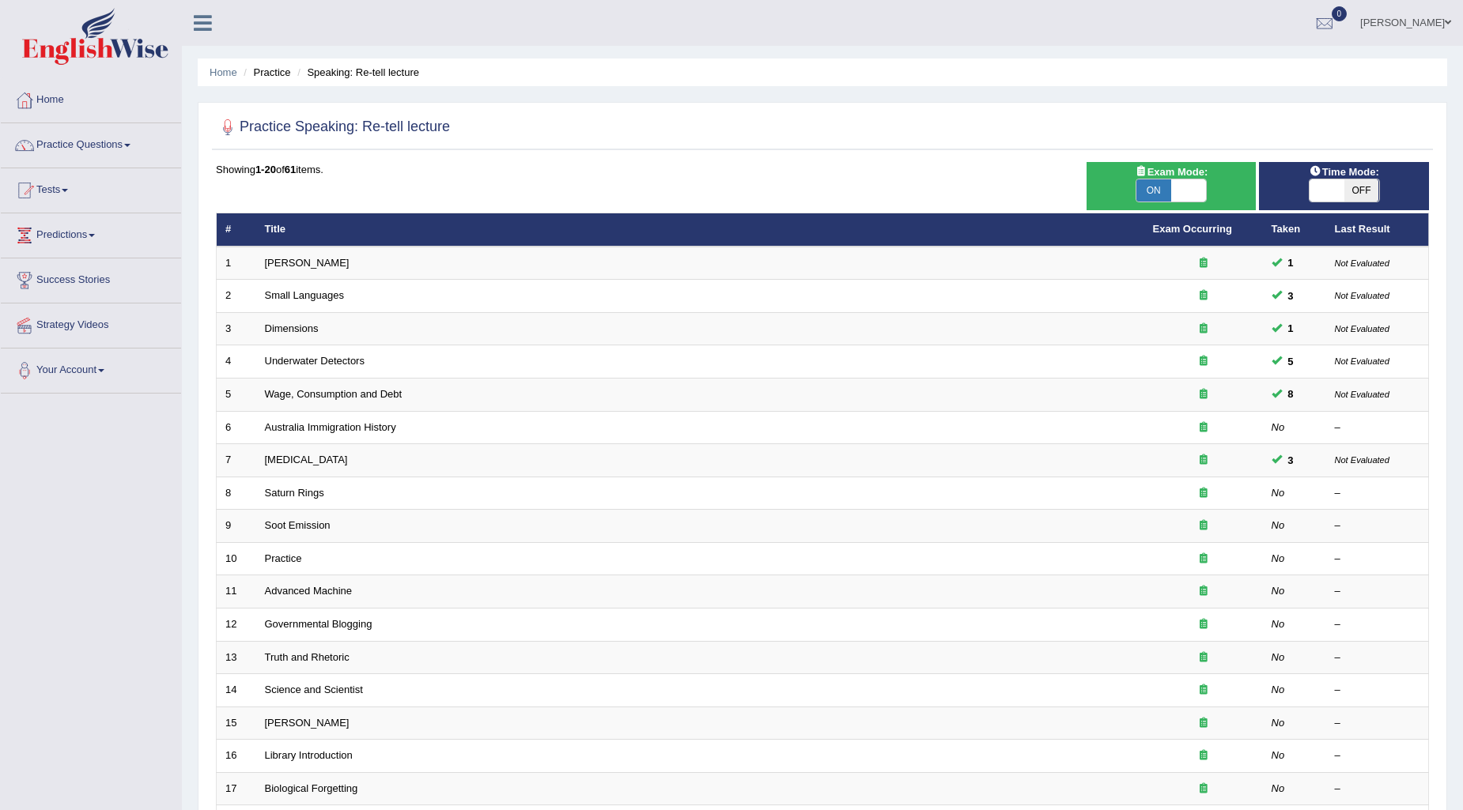
click at [1443, 14] on link "John Allison Alinea" at bounding box center [1405, 20] width 115 height 41
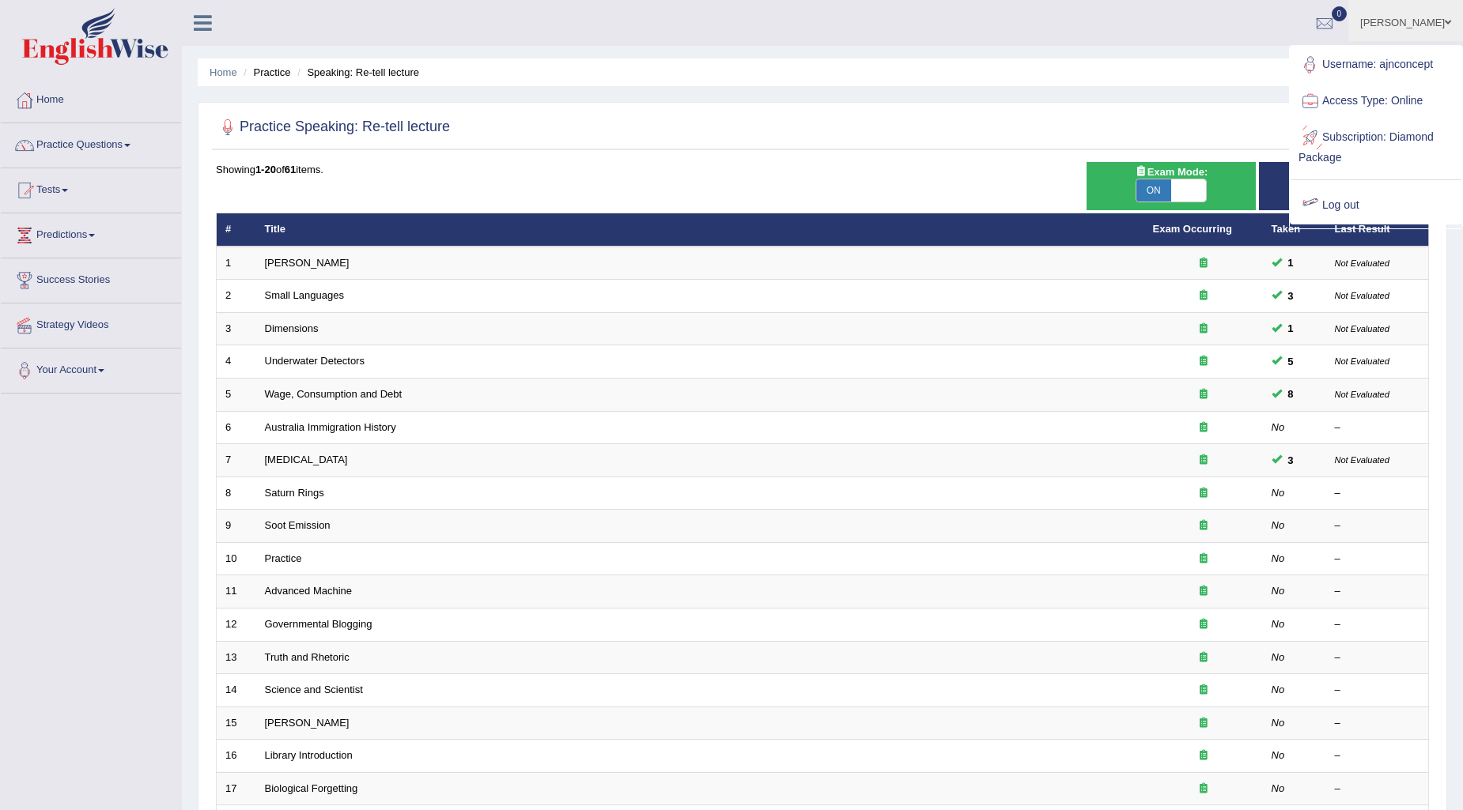
click at [1330, 204] on link "Log out" at bounding box center [1375, 205] width 171 height 36
